Goal: Task Accomplishment & Management: Use online tool/utility

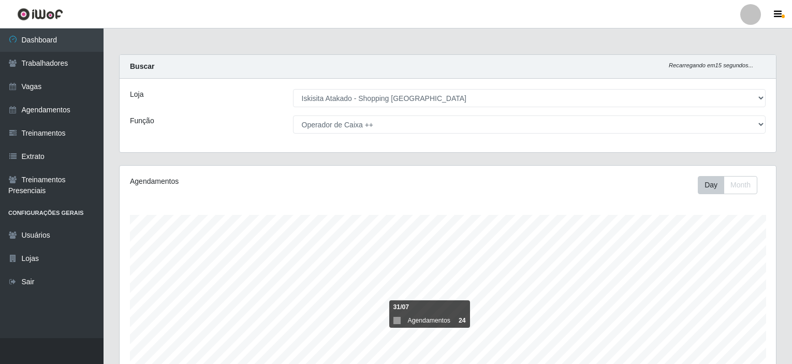
select select "424"
select select "73"
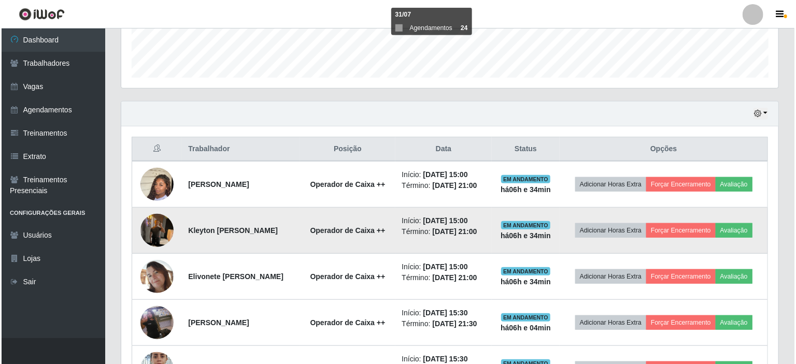
scroll to position [215, 657]
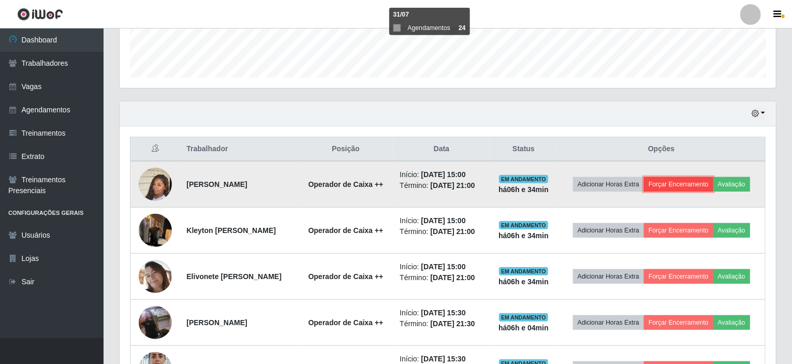
click at [698, 178] on button "Forçar Encerramento" at bounding box center [678, 184] width 69 height 15
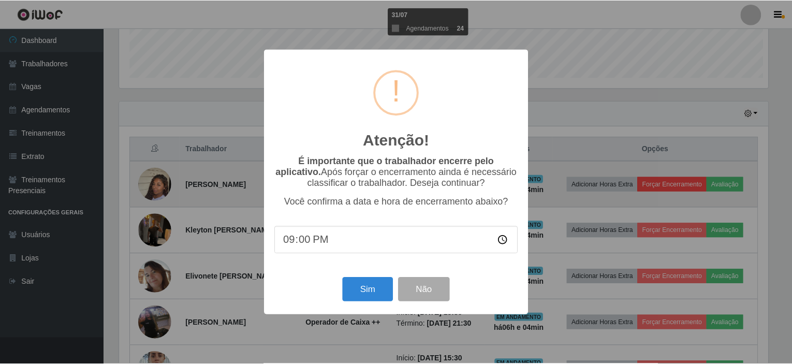
scroll to position [215, 653]
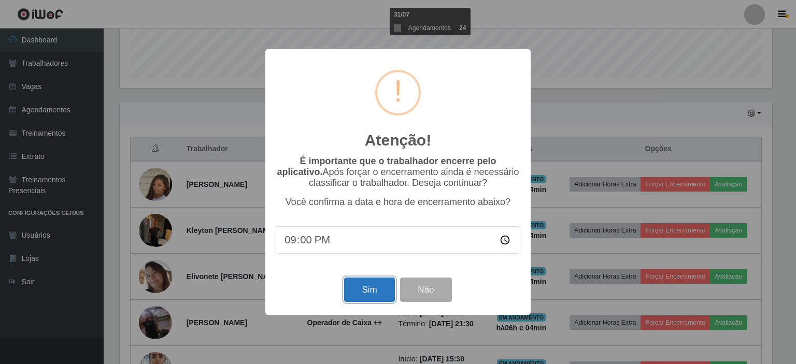
click at [364, 295] on button "Sim" at bounding box center [369, 290] width 50 height 24
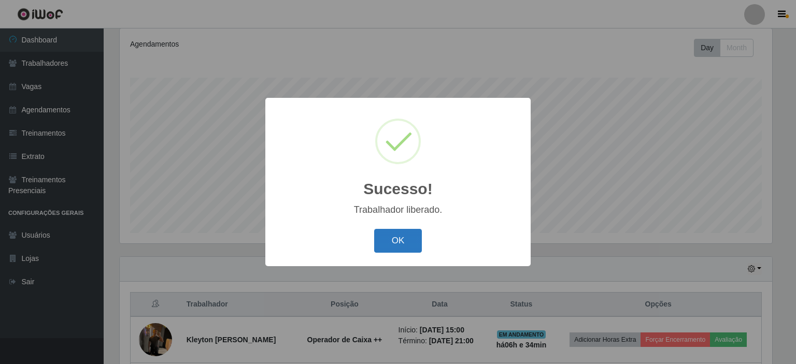
click at [401, 238] on button "OK" at bounding box center [398, 241] width 48 height 24
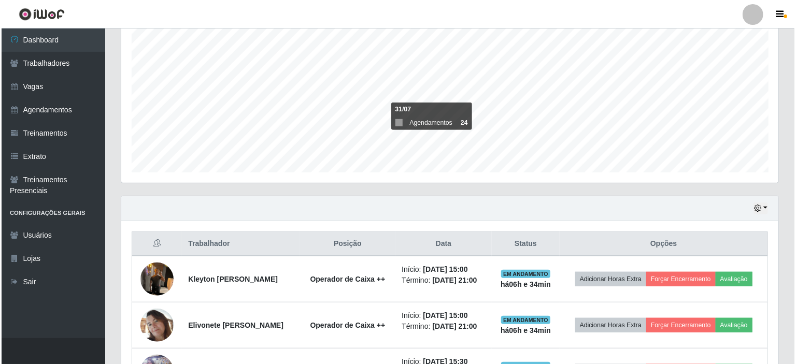
scroll to position [344, 0]
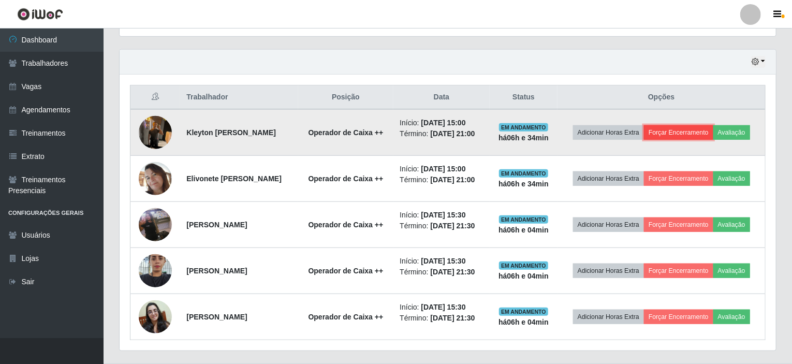
click at [701, 125] on button "Forçar Encerramento" at bounding box center [678, 132] width 69 height 15
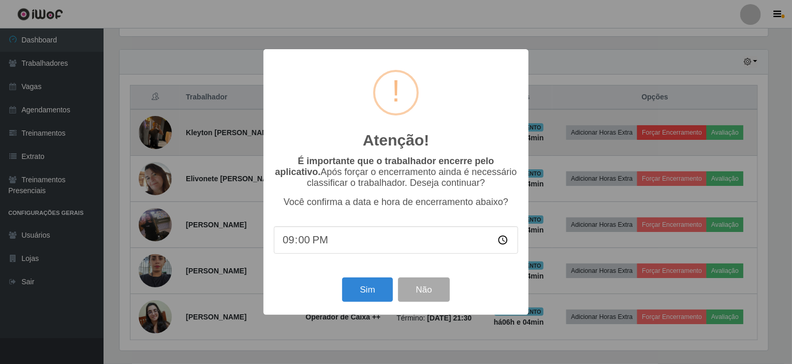
scroll to position [215, 653]
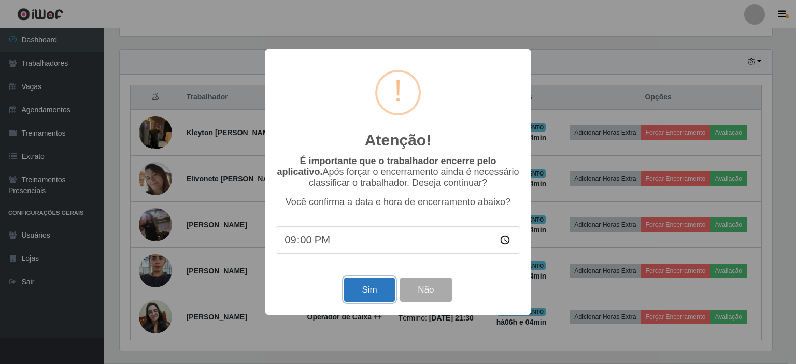
click at [356, 285] on button "Sim" at bounding box center [369, 290] width 50 height 24
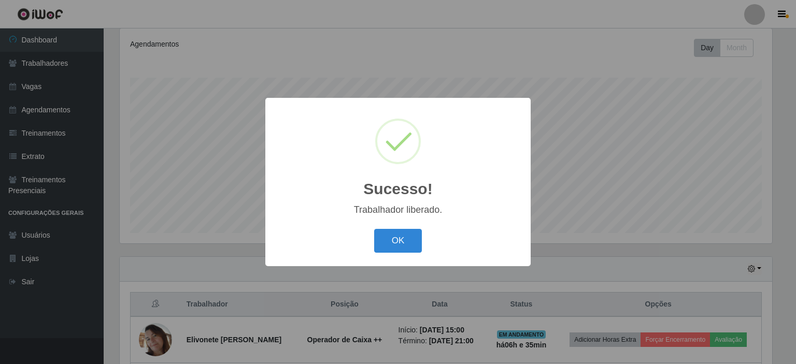
click at [779, 151] on div "Sucesso! × Trabalhador liberado. OK Cancel" at bounding box center [398, 182] width 796 height 364
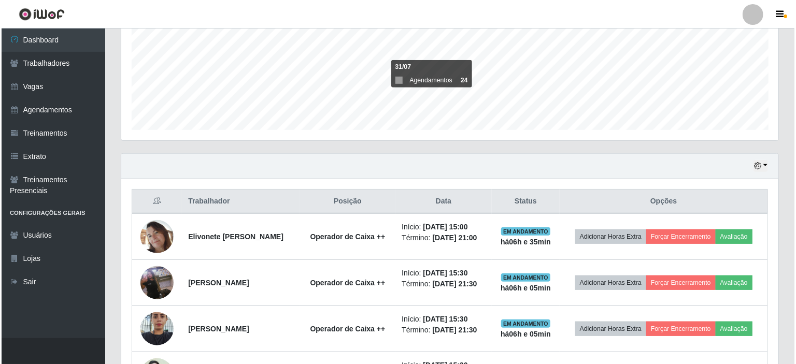
scroll to position [241, 0]
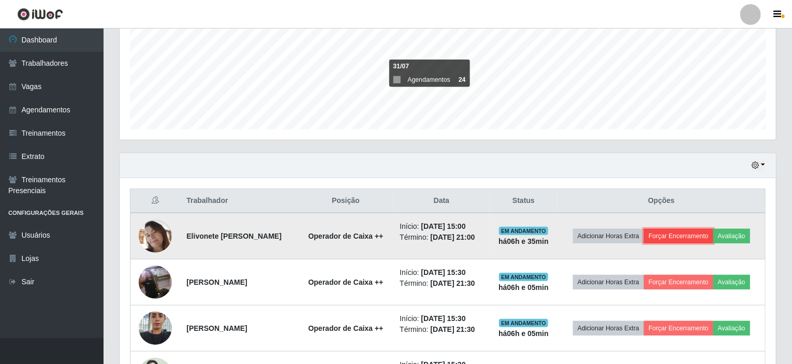
click at [705, 229] on button "Forçar Encerramento" at bounding box center [678, 236] width 69 height 15
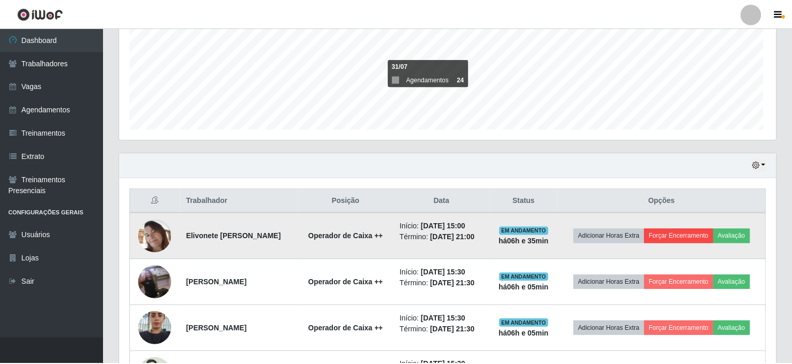
scroll to position [215, 653]
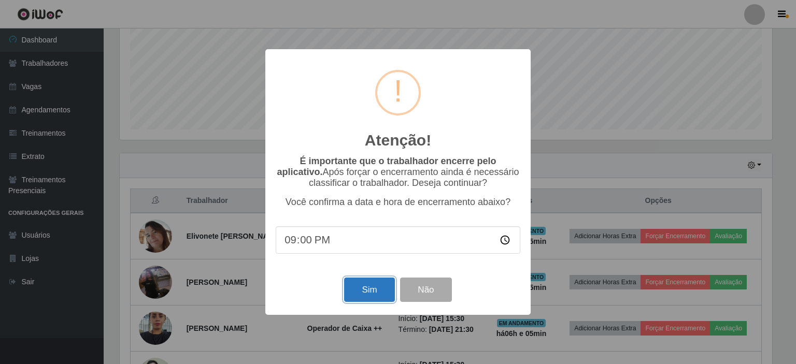
click at [357, 292] on button "Sim" at bounding box center [369, 290] width 50 height 24
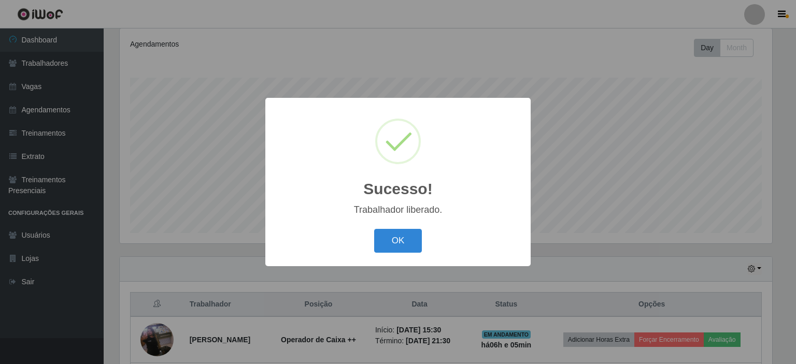
click at [581, 150] on div "Sucesso! × Trabalhador liberado. OK Cancel" at bounding box center [398, 182] width 796 height 364
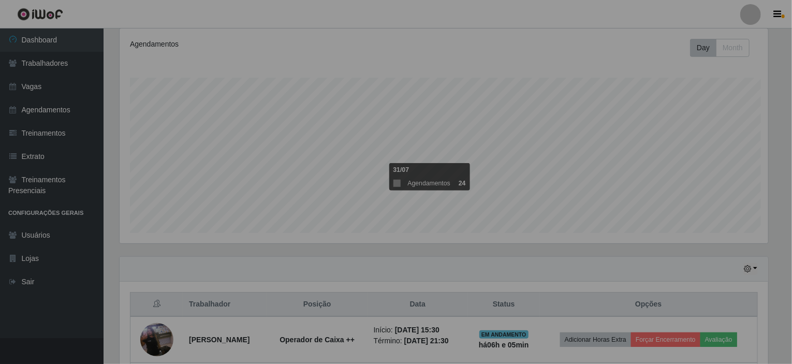
scroll to position [0, 0]
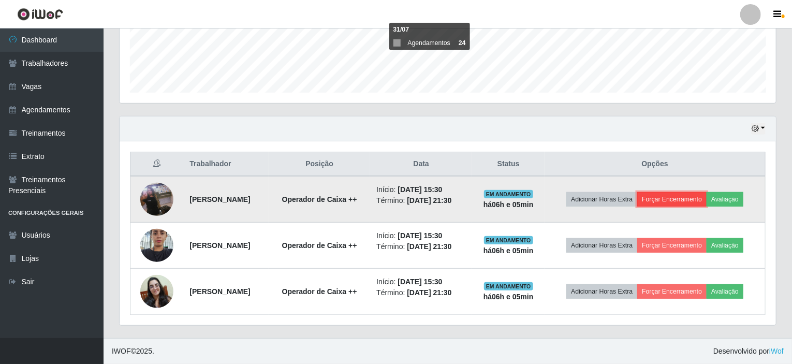
click at [707, 192] on button "Forçar Encerramento" at bounding box center [672, 199] width 69 height 15
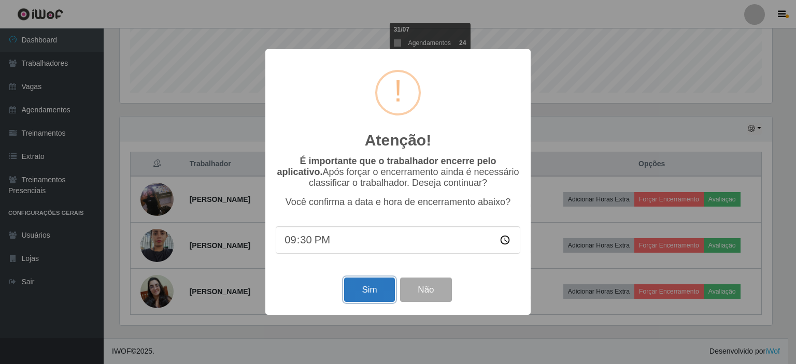
click at [369, 291] on button "Sim" at bounding box center [369, 290] width 50 height 24
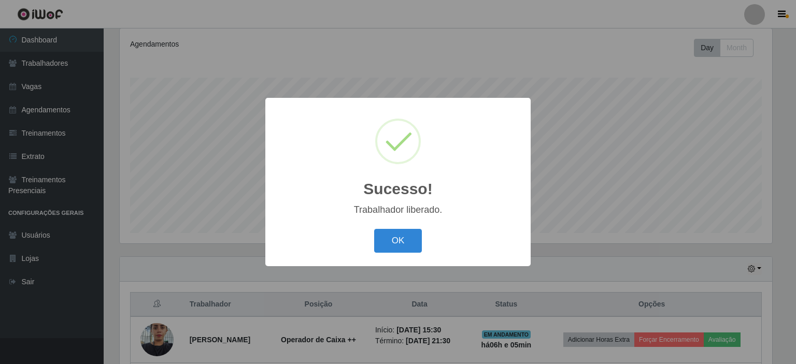
click at [683, 144] on div "Sucesso! × Trabalhador liberado. OK Cancel" at bounding box center [398, 182] width 796 height 364
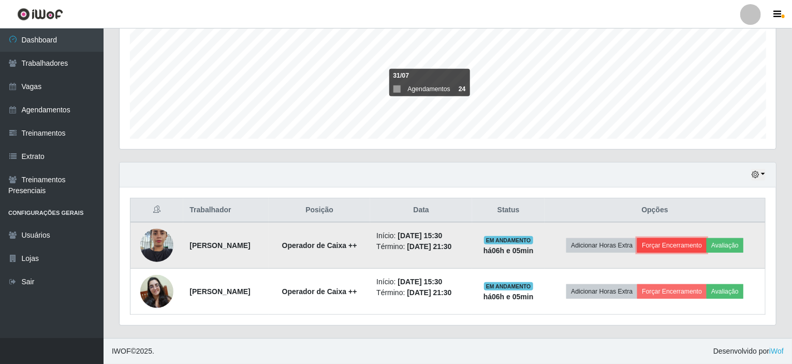
click at [707, 238] on button "Forçar Encerramento" at bounding box center [672, 245] width 69 height 15
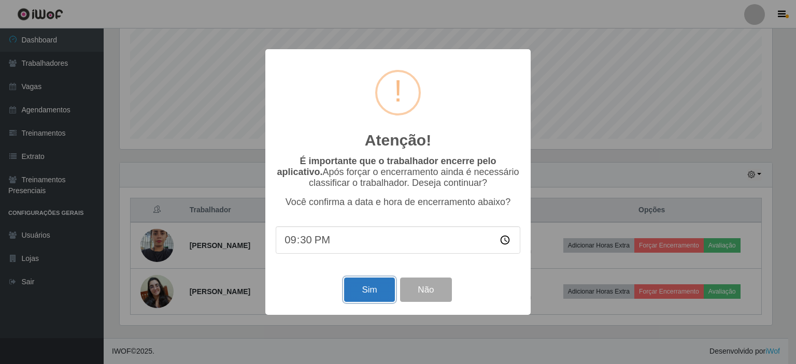
click at [379, 292] on button "Sim" at bounding box center [369, 290] width 50 height 24
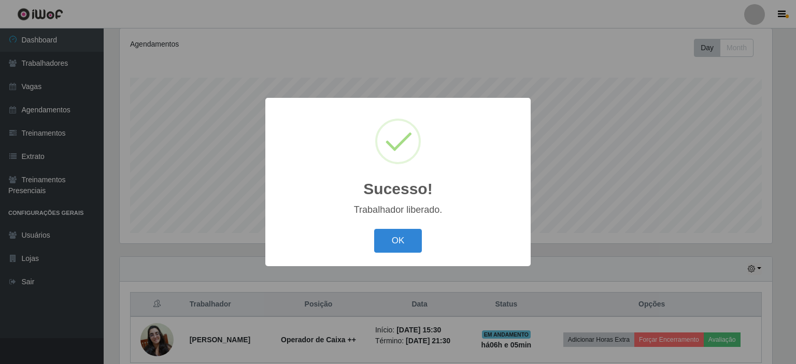
click at [640, 168] on div "Sucesso! × Trabalhador liberado. OK Cancel" at bounding box center [398, 182] width 796 height 364
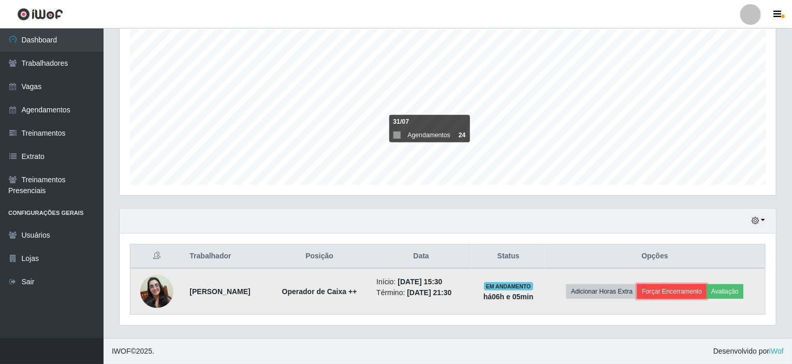
click at [707, 284] on button "Forçar Encerramento" at bounding box center [672, 291] width 69 height 15
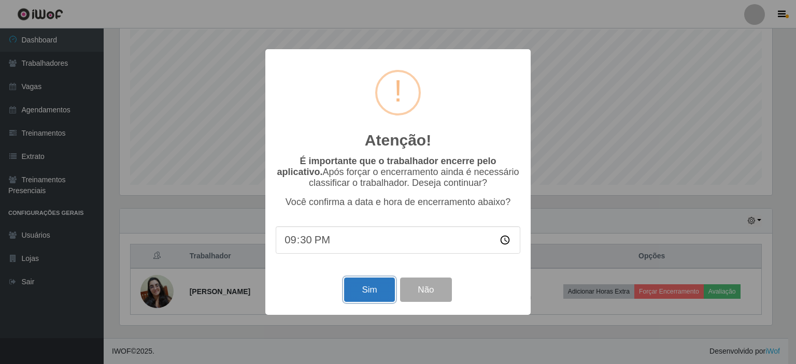
click at [365, 293] on button "Sim" at bounding box center [369, 290] width 50 height 24
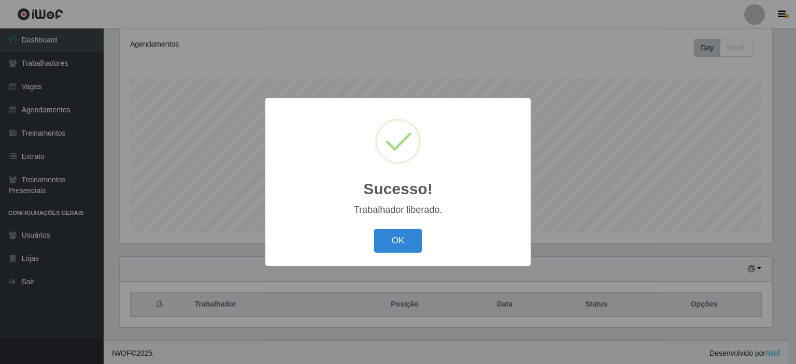
click at [726, 122] on div "Sucesso! × Trabalhador liberado. OK Cancel" at bounding box center [398, 182] width 796 height 364
